Goal: Find specific page/section: Find specific page/section

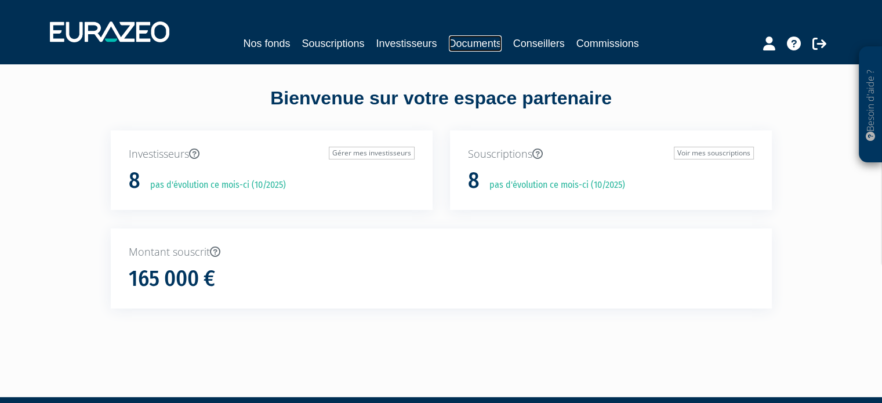
click at [461, 47] on link "Documents" at bounding box center [475, 43] width 53 height 16
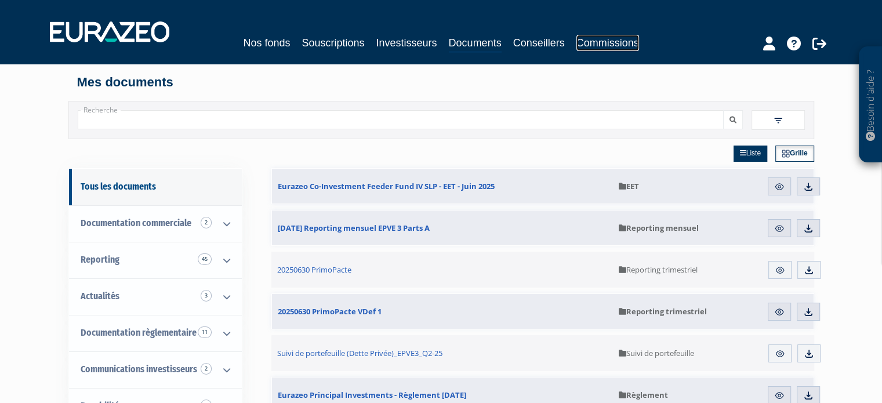
click at [615, 39] on link "Commissions" at bounding box center [607, 43] width 63 height 16
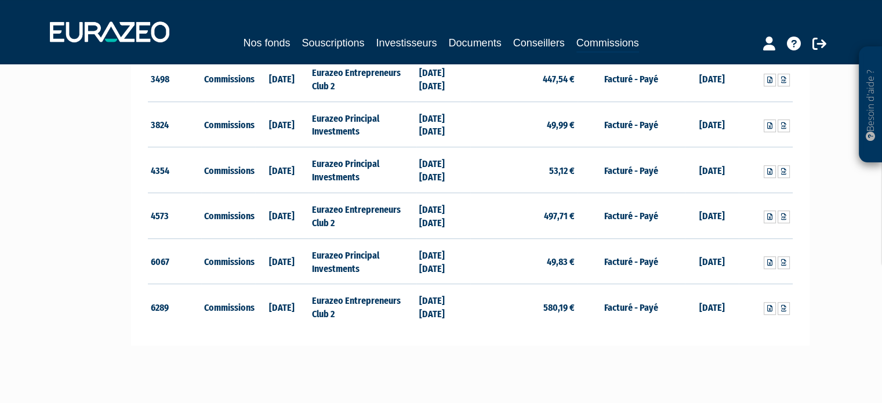
scroll to position [696, 0]
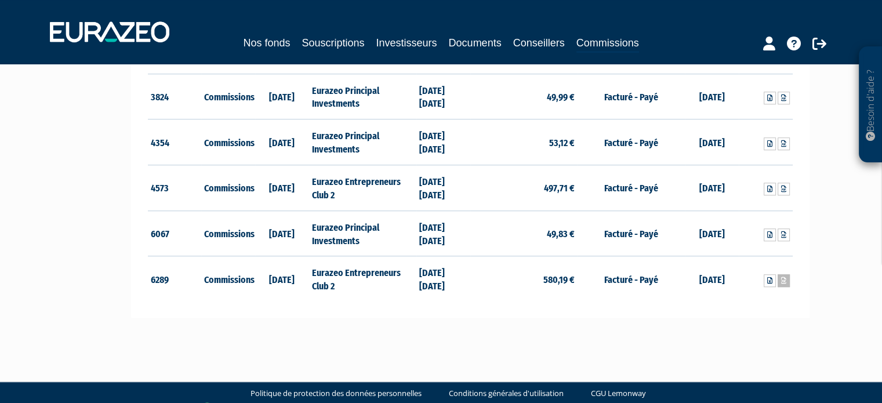
click at [782, 278] on icon at bounding box center [783, 280] width 5 height 7
